Goal: Information Seeking & Learning: Learn about a topic

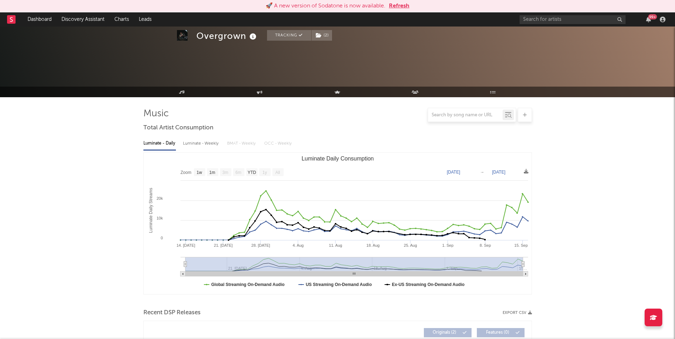
select select "1w"
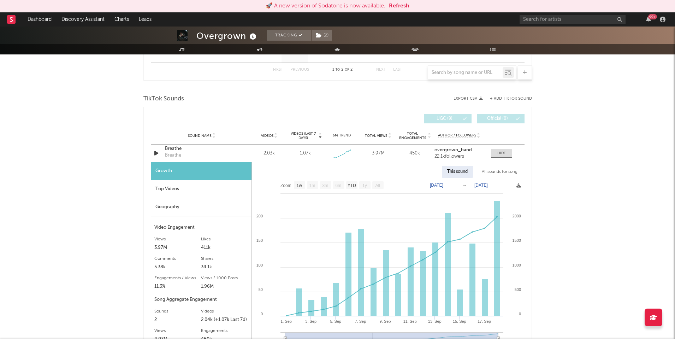
click at [397, 7] on button "Refresh" at bounding box center [399, 6] width 20 height 8
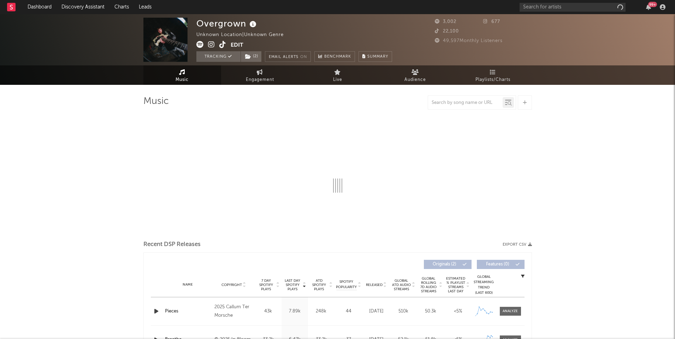
select select "1w"
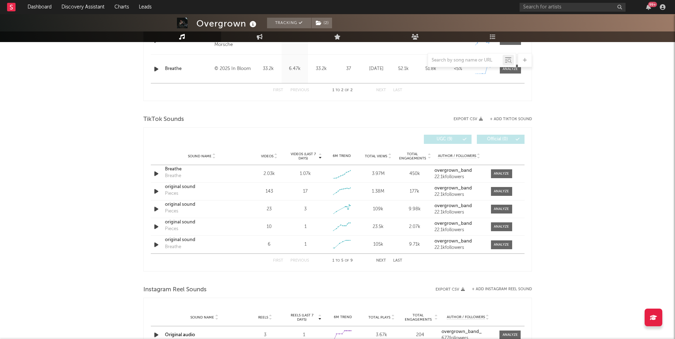
scroll to position [330, 0]
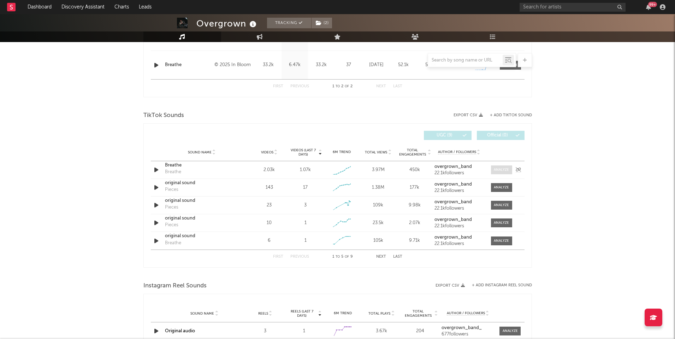
click at [495, 170] on div at bounding box center [501, 169] width 15 height 5
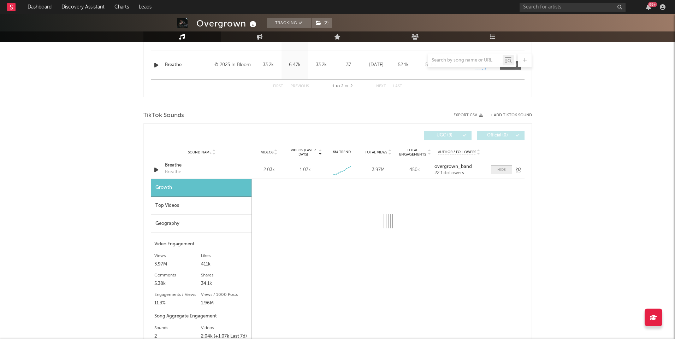
scroll to position [420, 0]
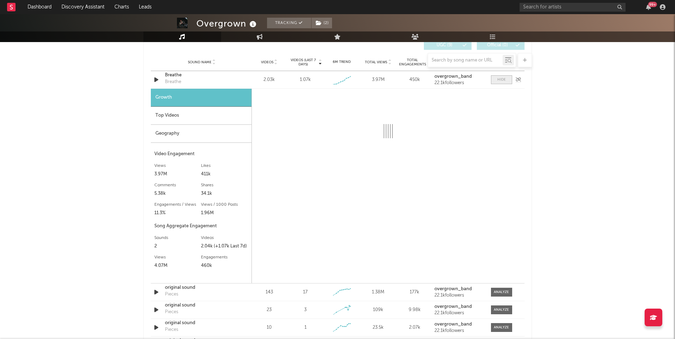
select select "1w"
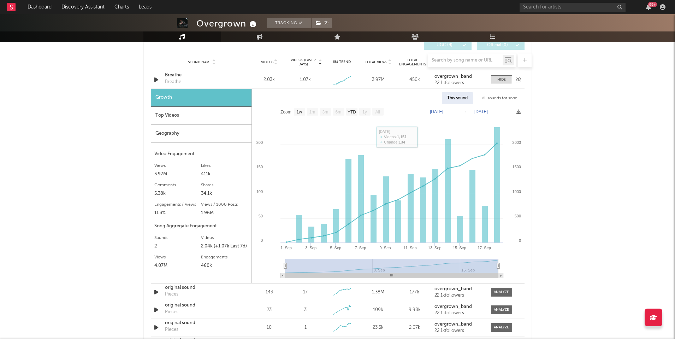
click at [173, 77] on div "Breathe" at bounding box center [202, 75] width 74 height 7
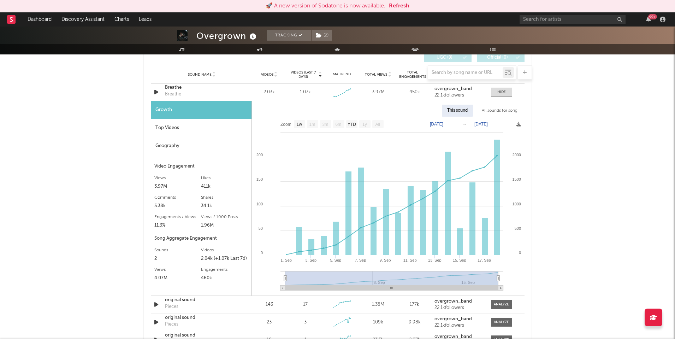
click at [406, 5] on button "Refresh" at bounding box center [399, 6] width 20 height 8
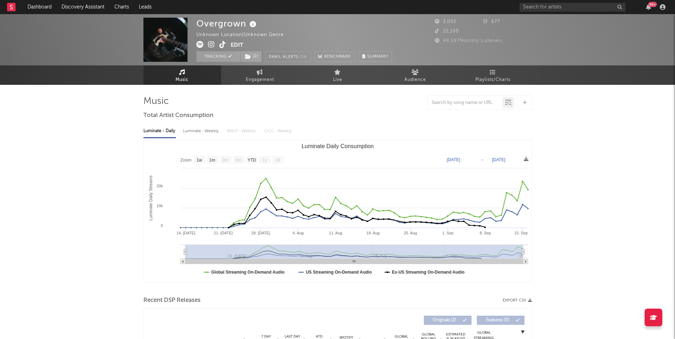
select select "1w"
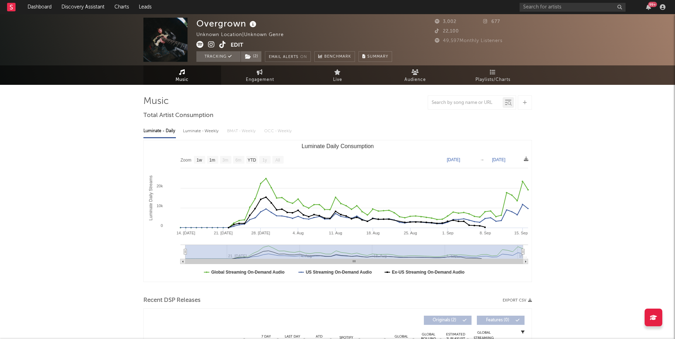
click at [223, 43] on icon at bounding box center [222, 44] width 7 height 7
